Goal: Task Accomplishment & Management: Manage account settings

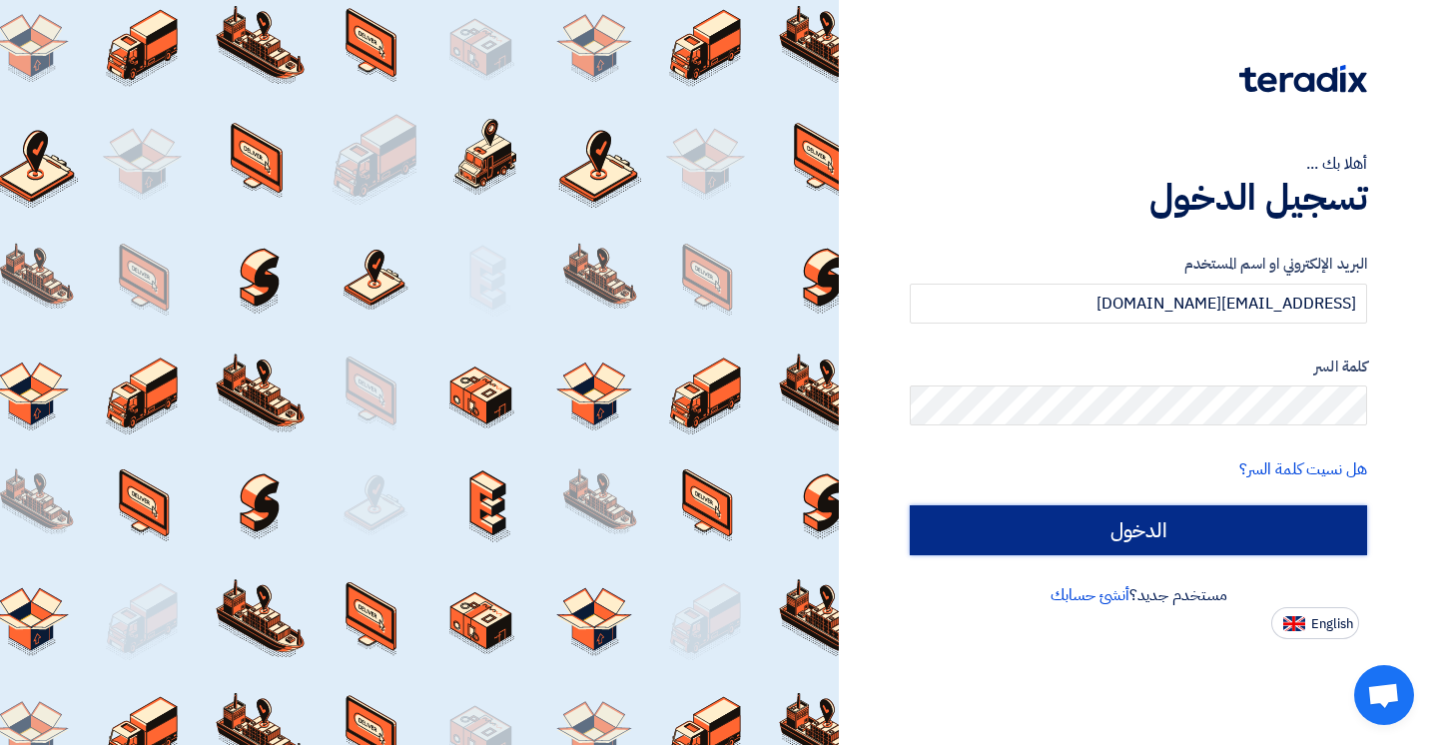
click at [1100, 527] on input "الدخول" at bounding box center [1138, 530] width 457 height 50
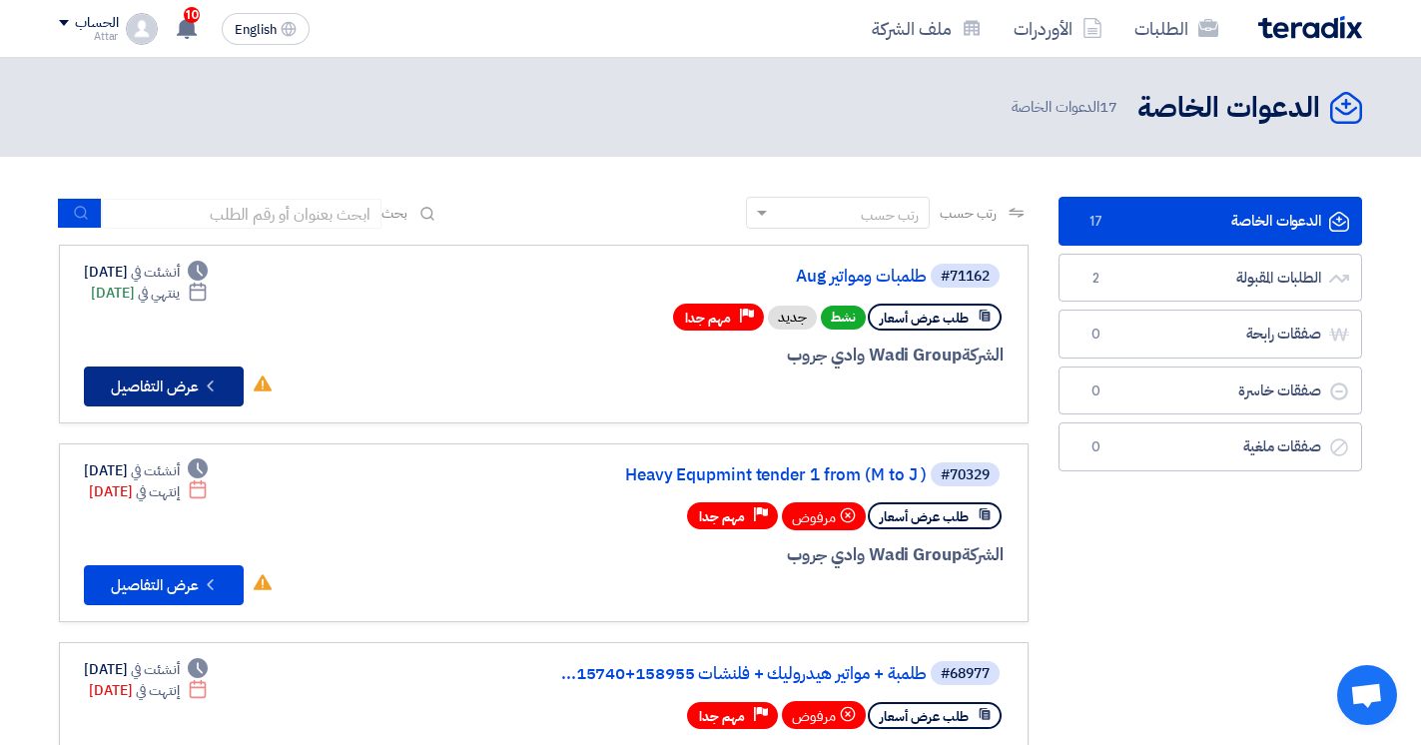
click at [187, 384] on button "Check details عرض التفاصيل" at bounding box center [164, 386] width 160 height 40
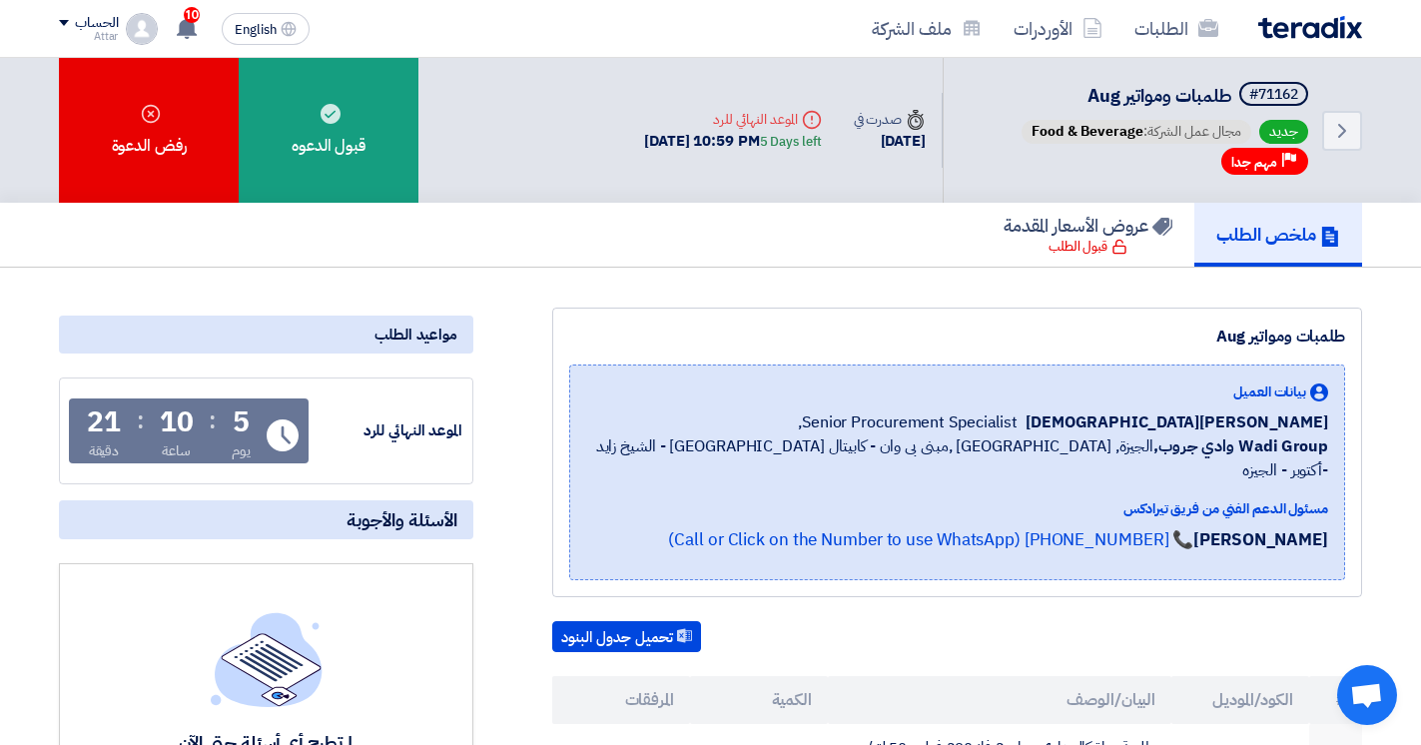
scroll to position [102, 0]
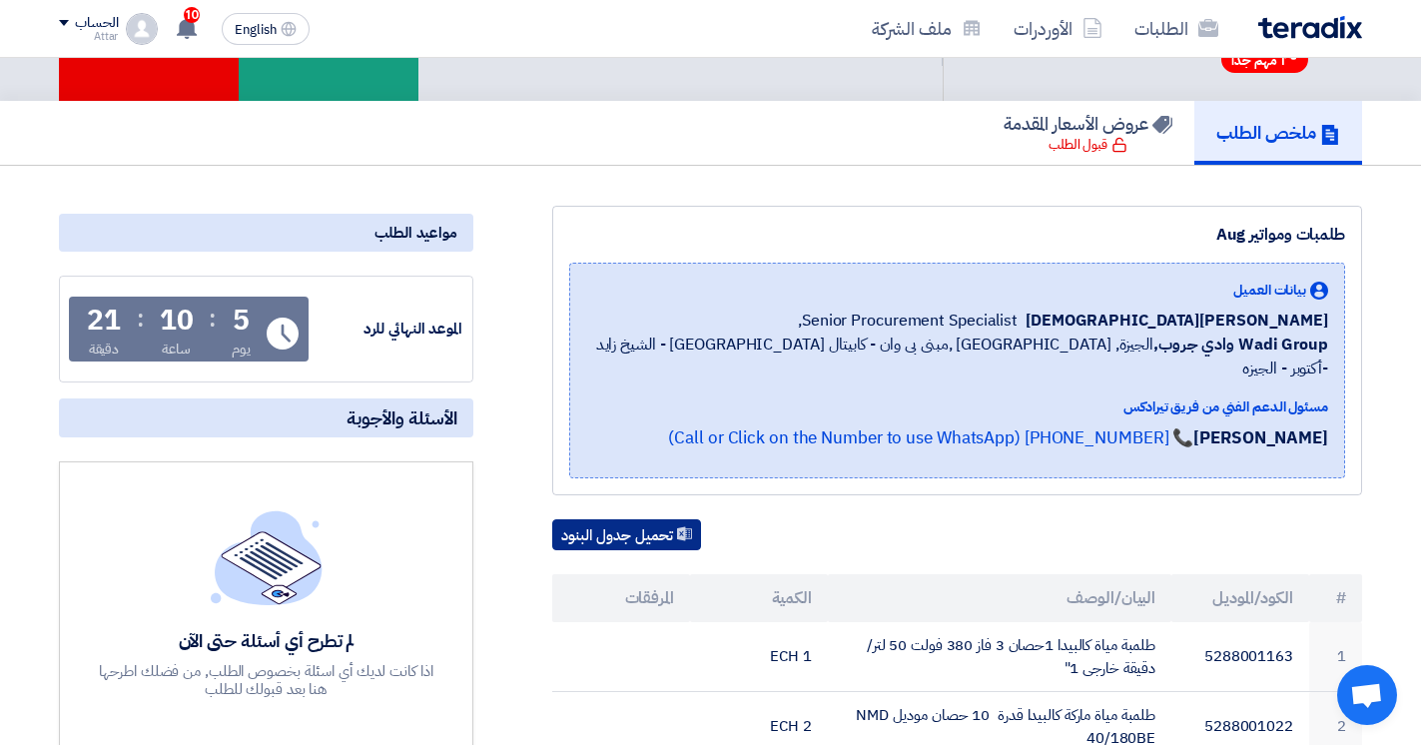
click at [648, 519] on button "تحميل جدول البنود" at bounding box center [626, 535] width 149 height 32
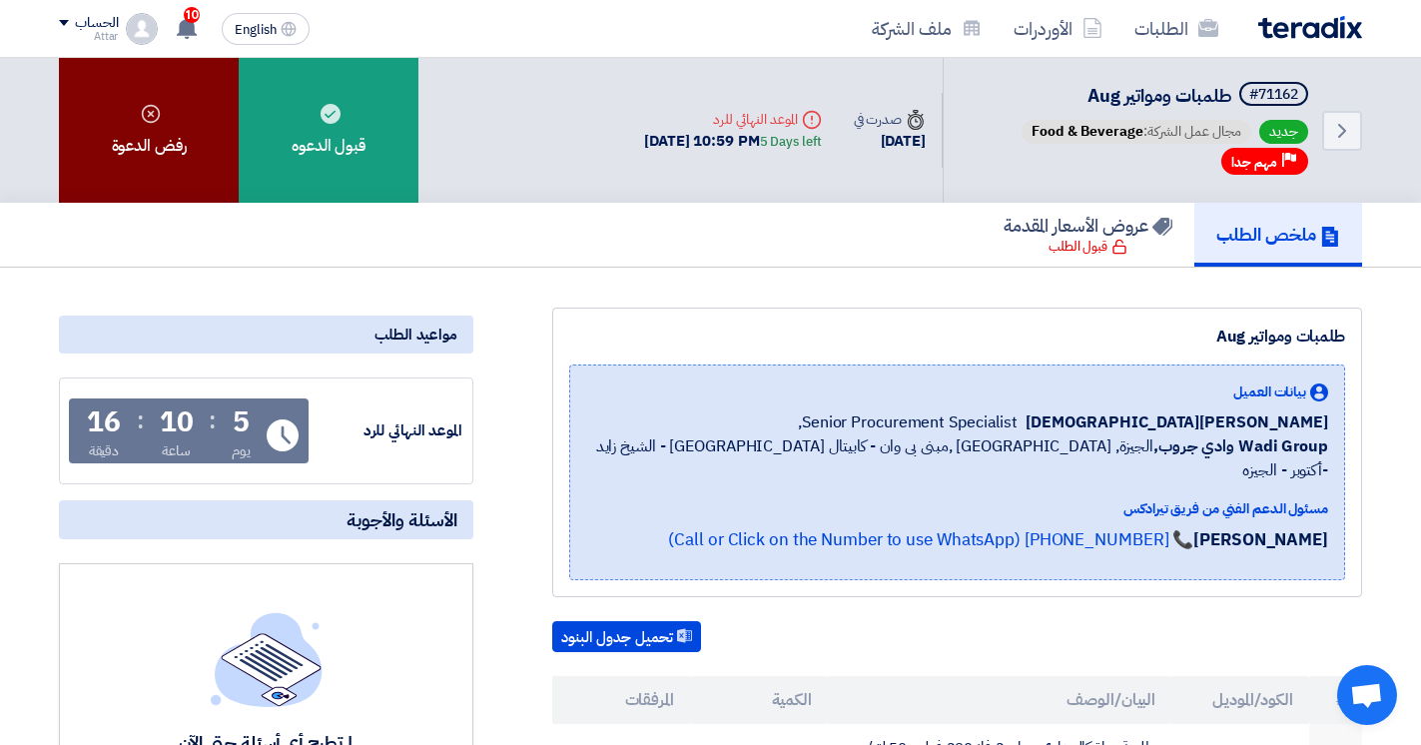
click at [169, 133] on div "رفض الدعوة" at bounding box center [149, 130] width 180 height 145
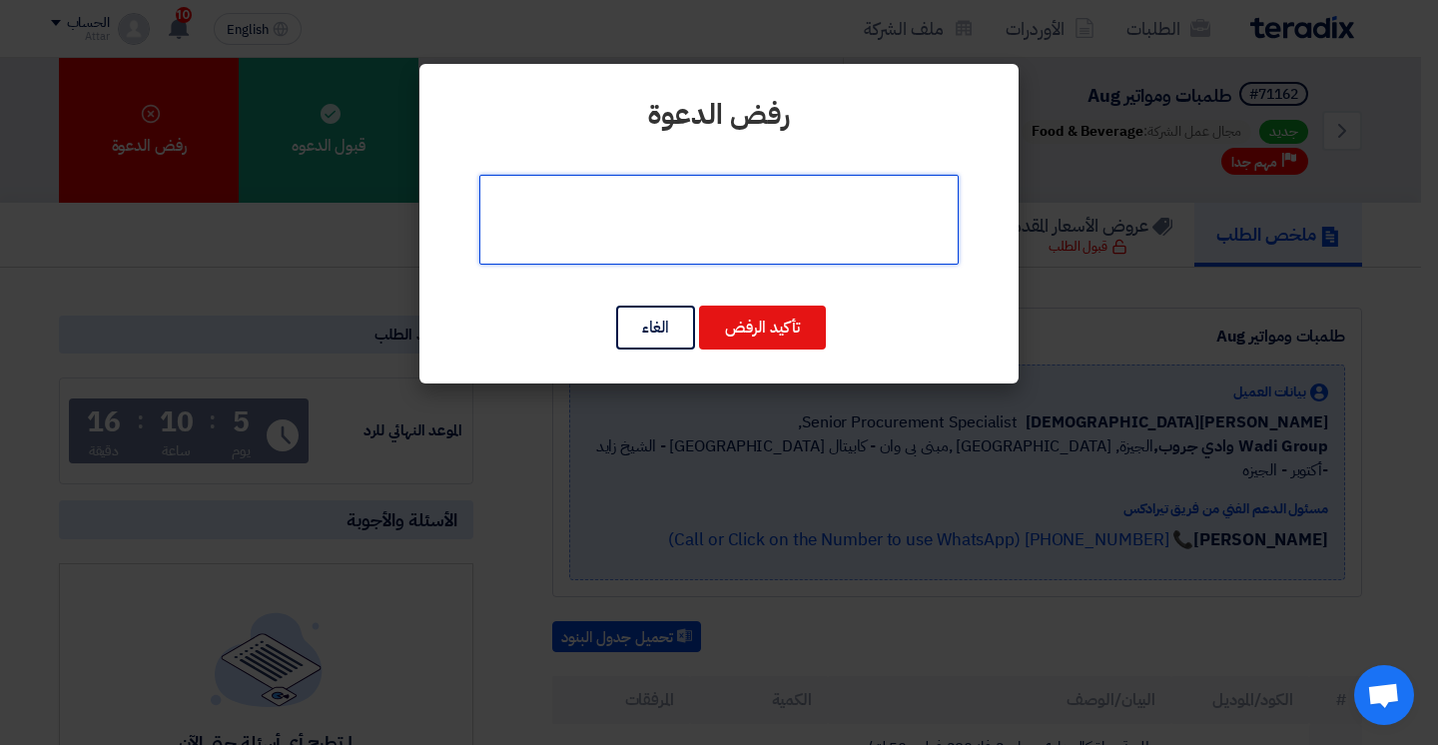
click at [786, 223] on textarea at bounding box center [718, 220] width 479 height 90
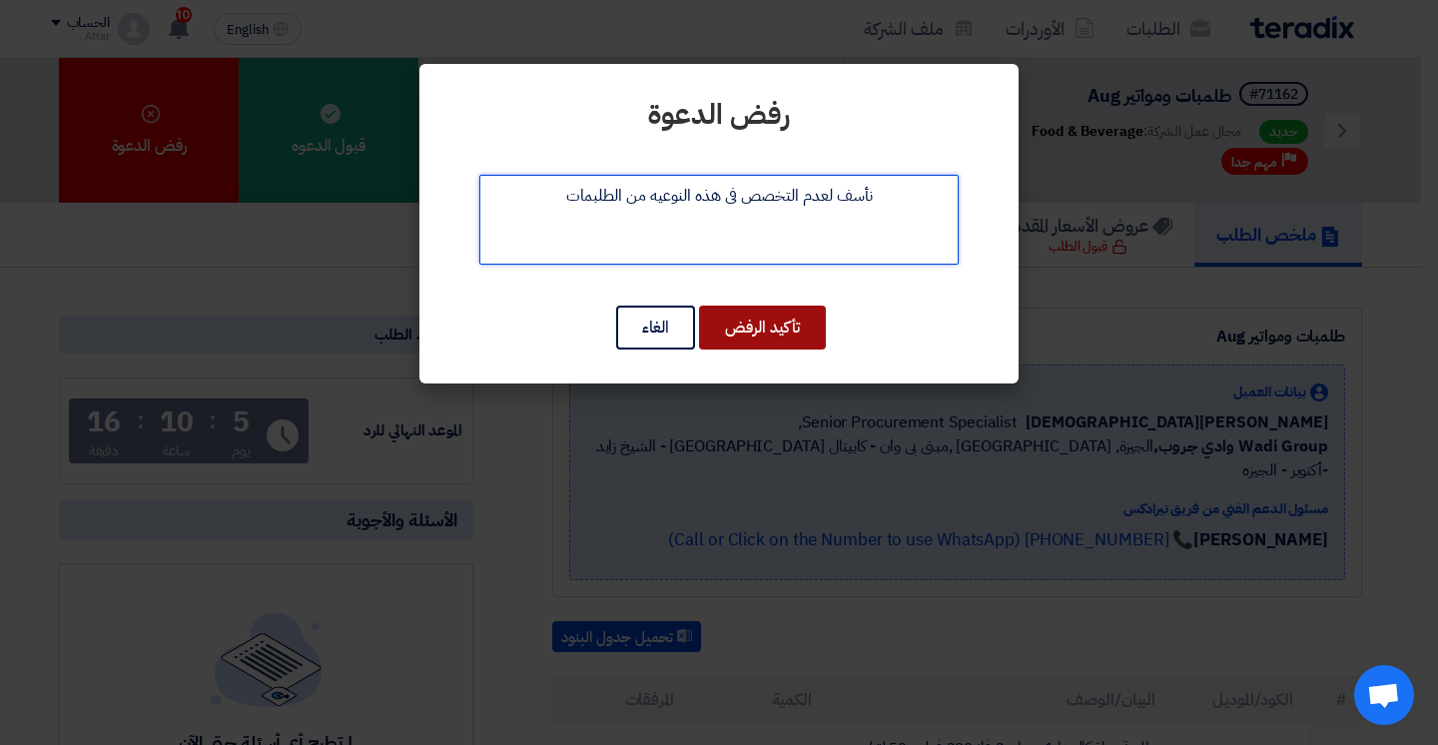
type textarea "نأسف لعدم التخصص فى هذه النوعيه من الطلبمات"
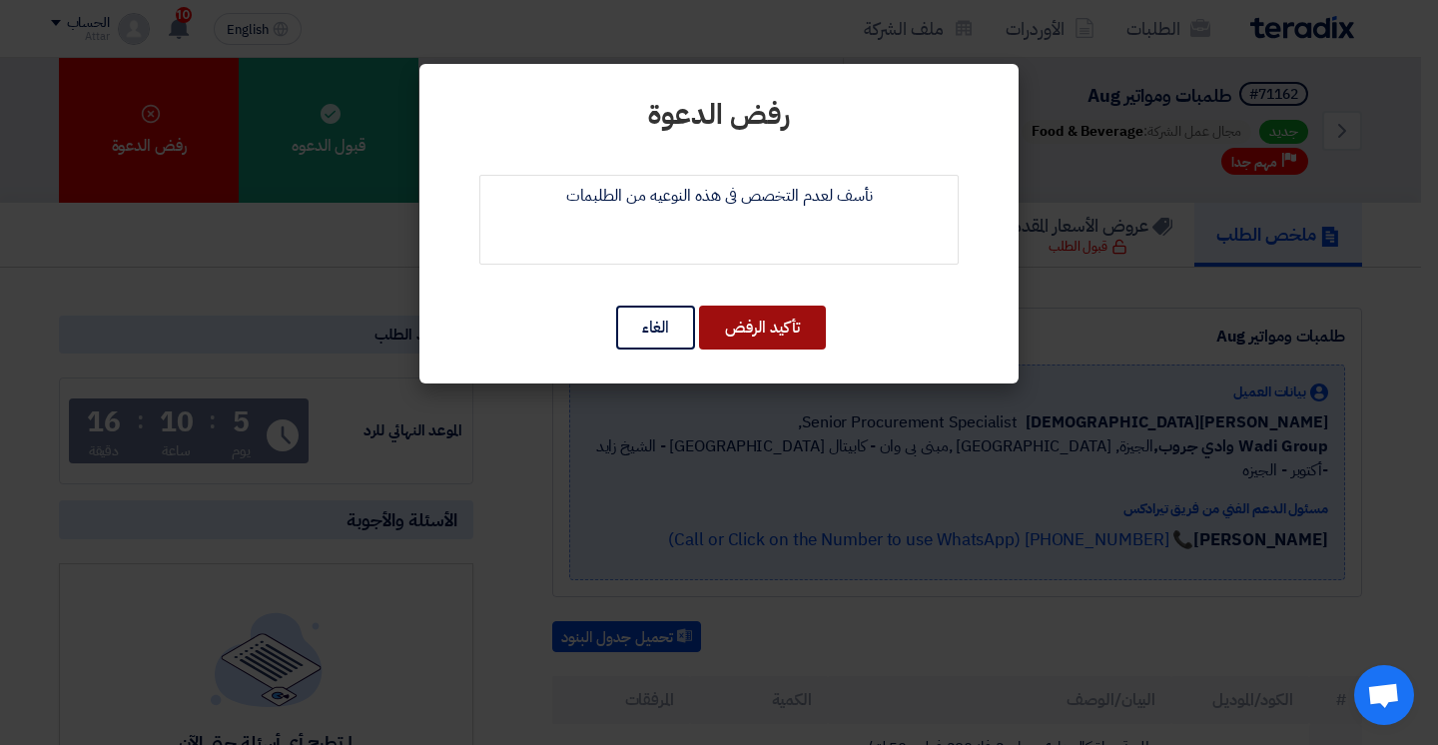
click at [799, 310] on button "تأكيد الرفض" at bounding box center [762, 328] width 127 height 44
